Goal: Navigation & Orientation: Go to known website

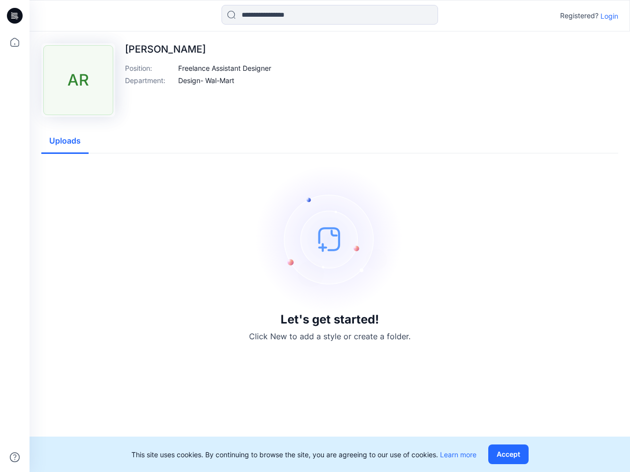
click at [315, 236] on img at bounding box center [330, 239] width 148 height 148
click at [15, 16] on icon at bounding box center [16, 16] width 4 height 0
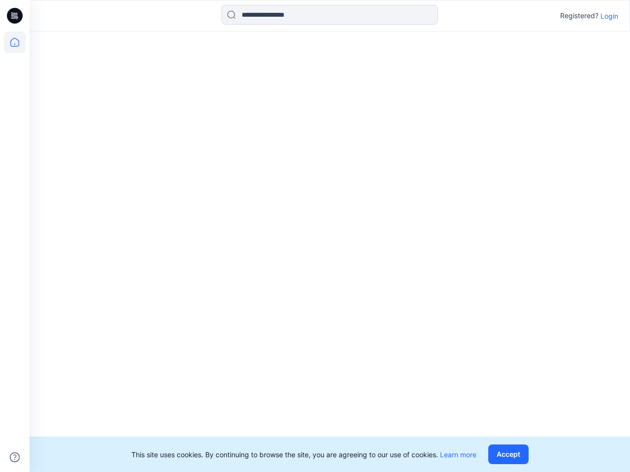
click at [15, 42] on icon at bounding box center [15, 42] width 22 height 22
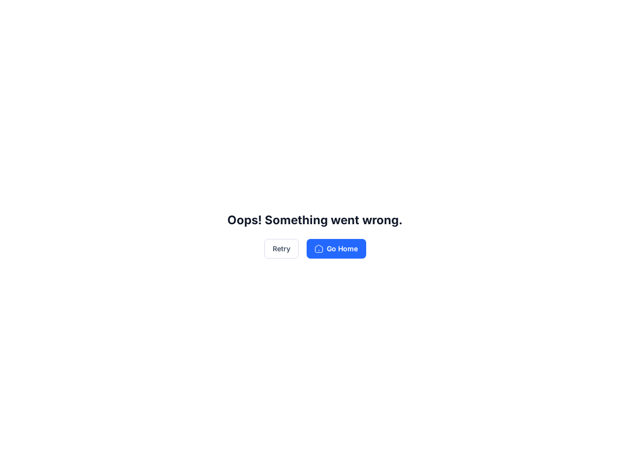
click at [15, 458] on div "Oops! Something went wrong. Retry Go Home" at bounding box center [315, 236] width 630 height 472
click at [330, 15] on div "Oops! Something went wrong. Retry Go Home" at bounding box center [315, 236] width 630 height 472
click at [609, 16] on div "Oops! Something went wrong. Retry Go Home" at bounding box center [315, 236] width 630 height 472
click at [225, 68] on div "Oops! Something went wrong. Retry Go Home" at bounding box center [315, 236] width 630 height 472
click at [207, 80] on div "Oops! Something went wrong. Retry Go Home" at bounding box center [315, 236] width 630 height 472
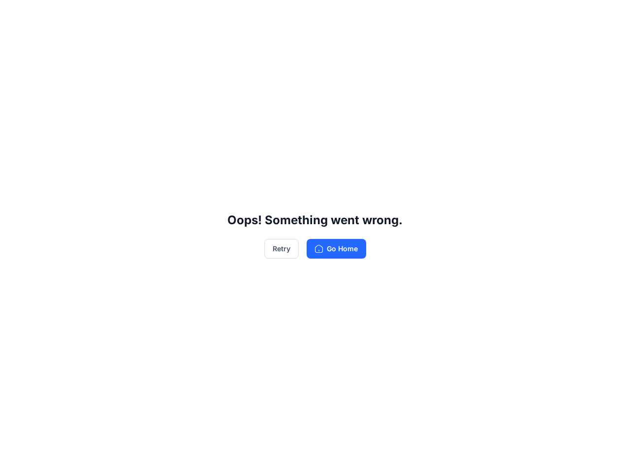
click at [65, 141] on div "Oops! Something went wrong. Retry Go Home" at bounding box center [315, 236] width 630 height 472
click at [510, 455] on div "Oops! Something went wrong. Retry Go Home" at bounding box center [315, 236] width 630 height 472
